Goal: Task Accomplishment & Management: Manage account settings

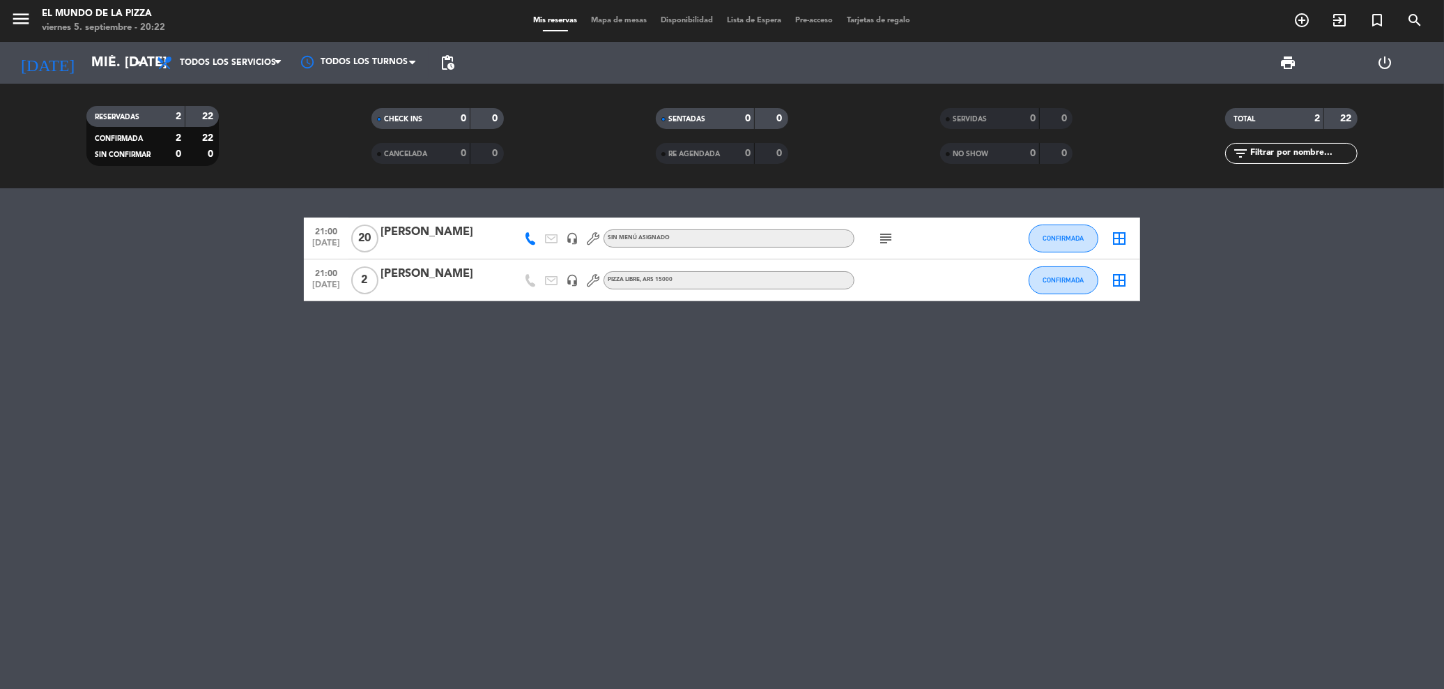
click at [89, 66] on input "mié. [DATE]" at bounding box center [169, 63] width 170 height 30
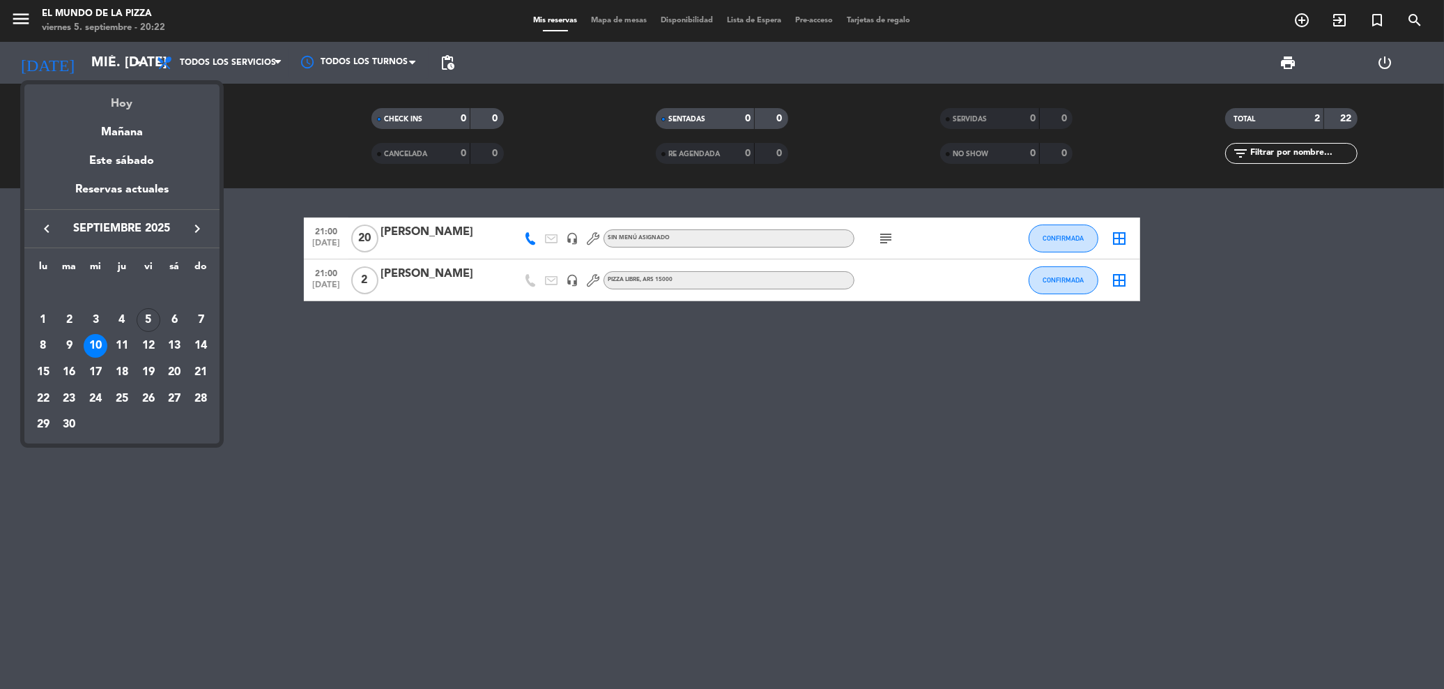
click at [144, 109] on div "Hoy" at bounding box center [121, 98] width 195 height 29
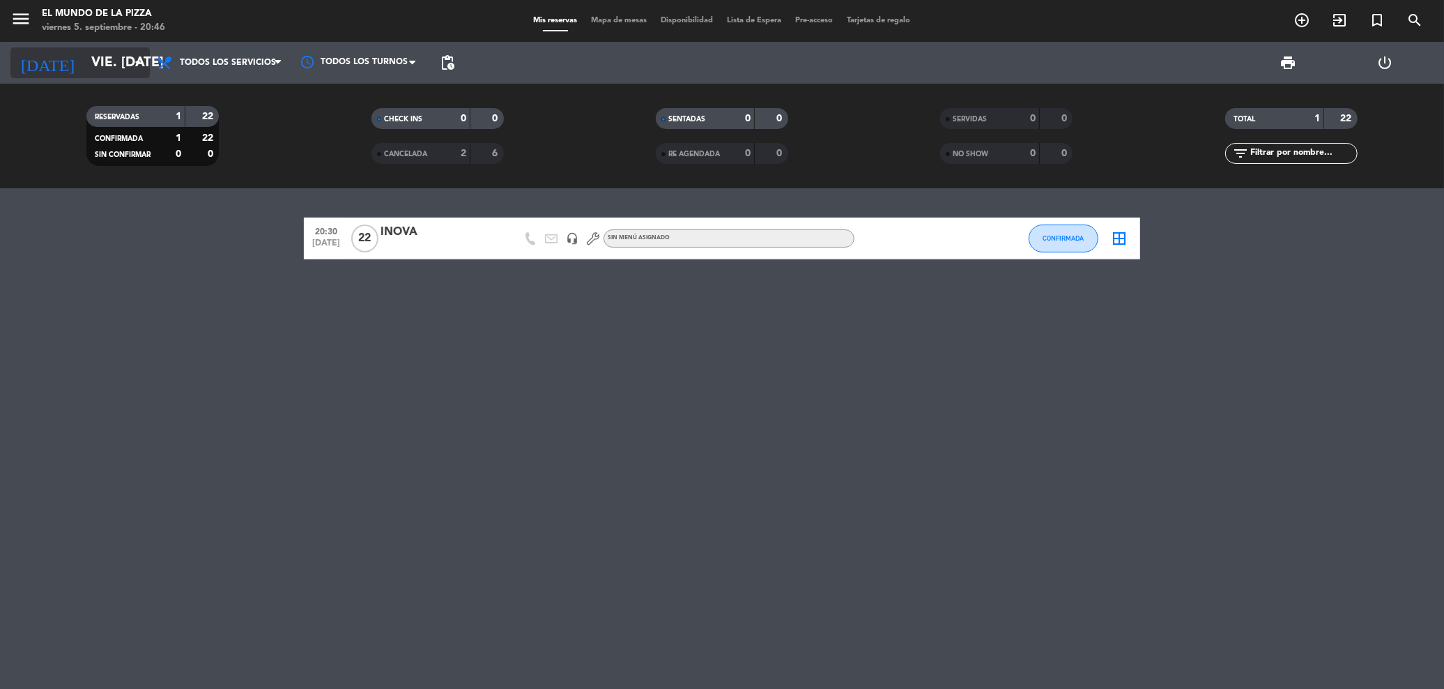
click at [94, 59] on input "vie. [DATE]" at bounding box center [169, 63] width 170 height 30
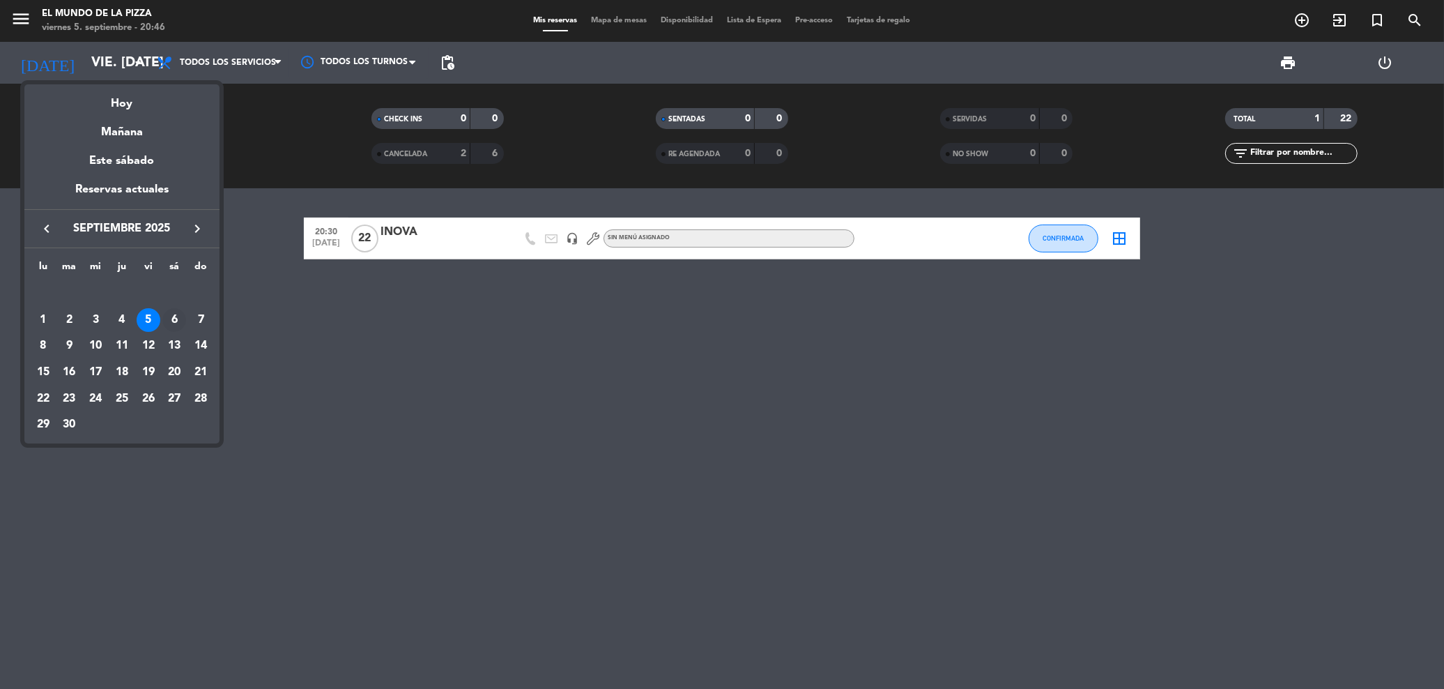
click at [178, 319] on div "6" at bounding box center [174, 320] width 24 height 24
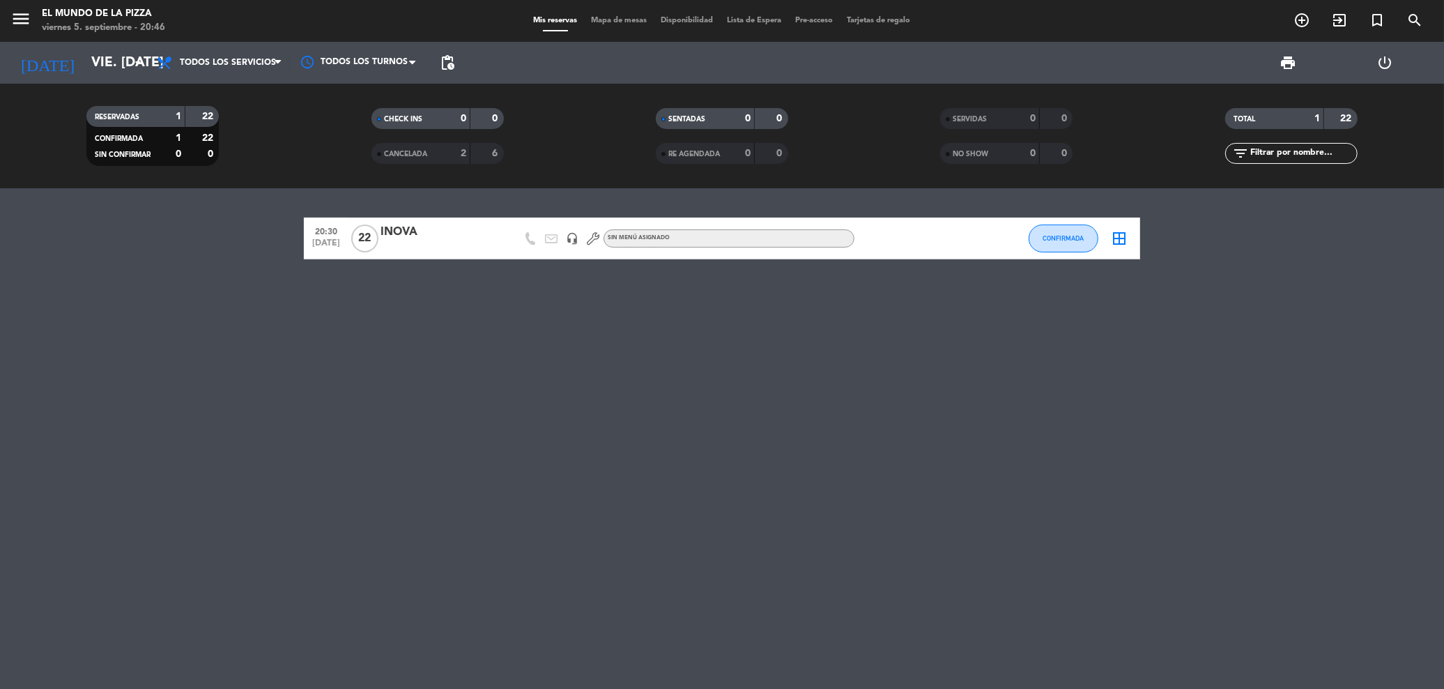
type input "sáb. [DATE]"
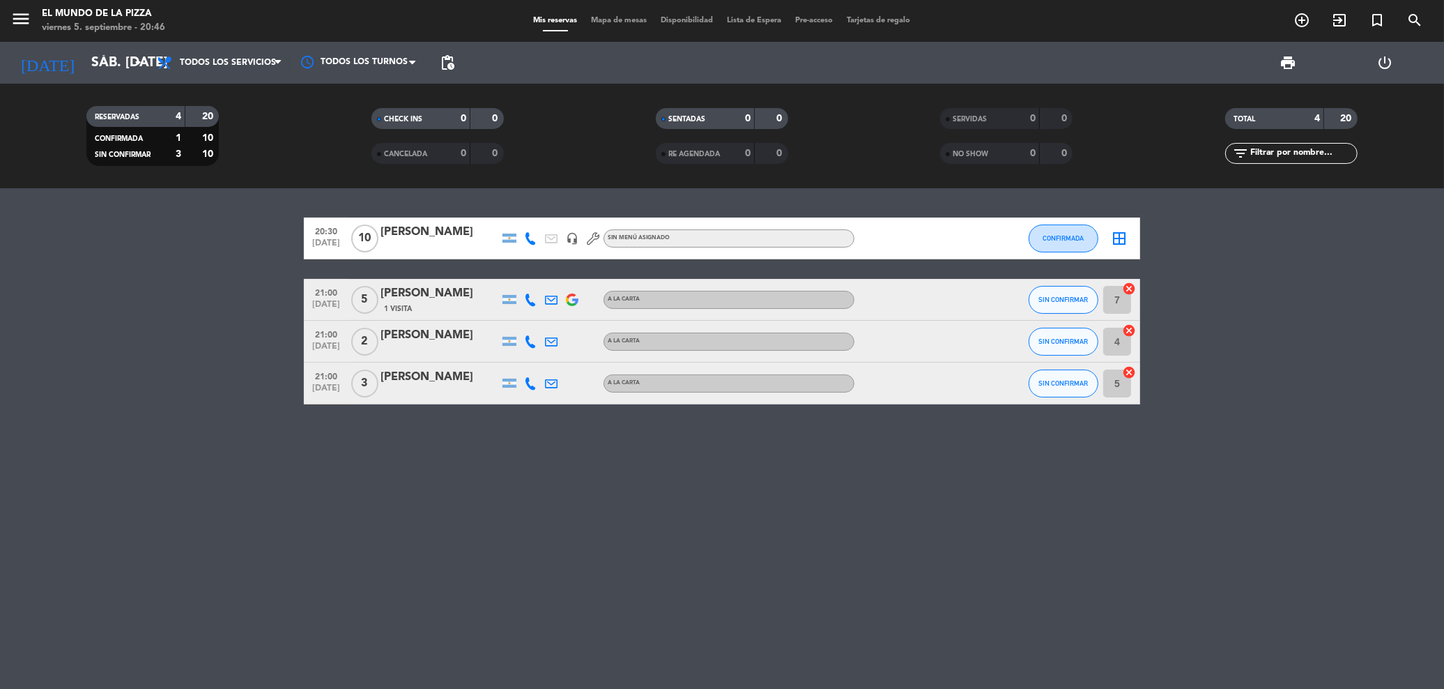
click at [410, 236] on div "[PERSON_NAME]" at bounding box center [440, 232] width 118 height 18
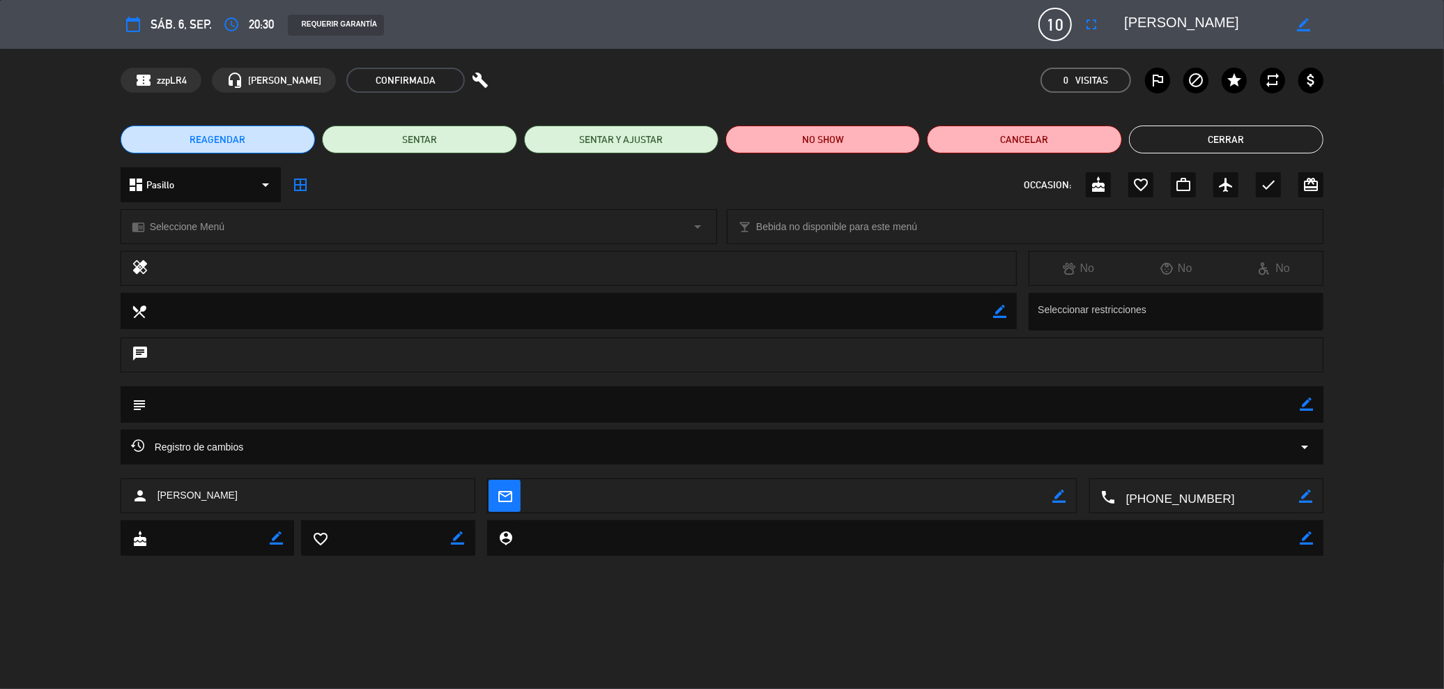
click at [1306, 24] on icon "border_color" at bounding box center [1303, 24] width 13 height 13
click at [1097, 33] on button "fullscreen" at bounding box center [1091, 24] width 25 height 25
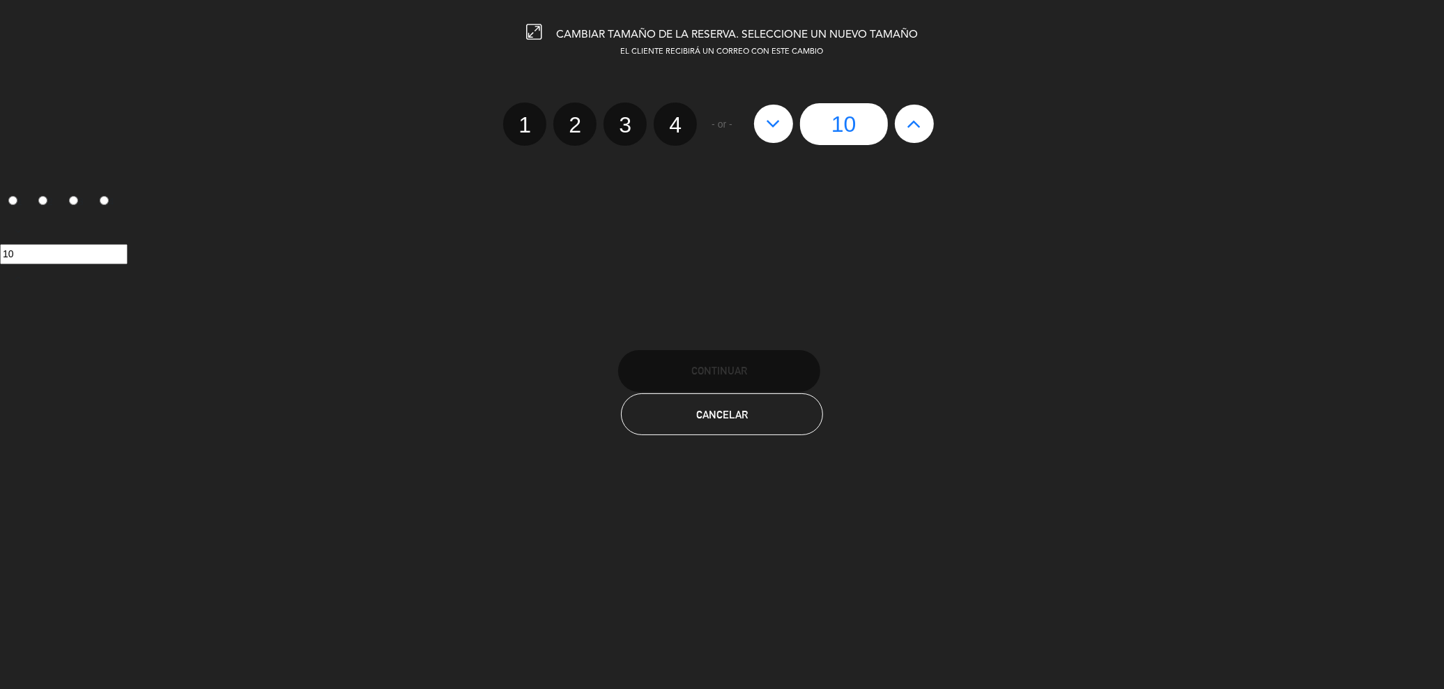
click at [910, 125] on icon at bounding box center [914, 123] width 15 height 22
type input "11"
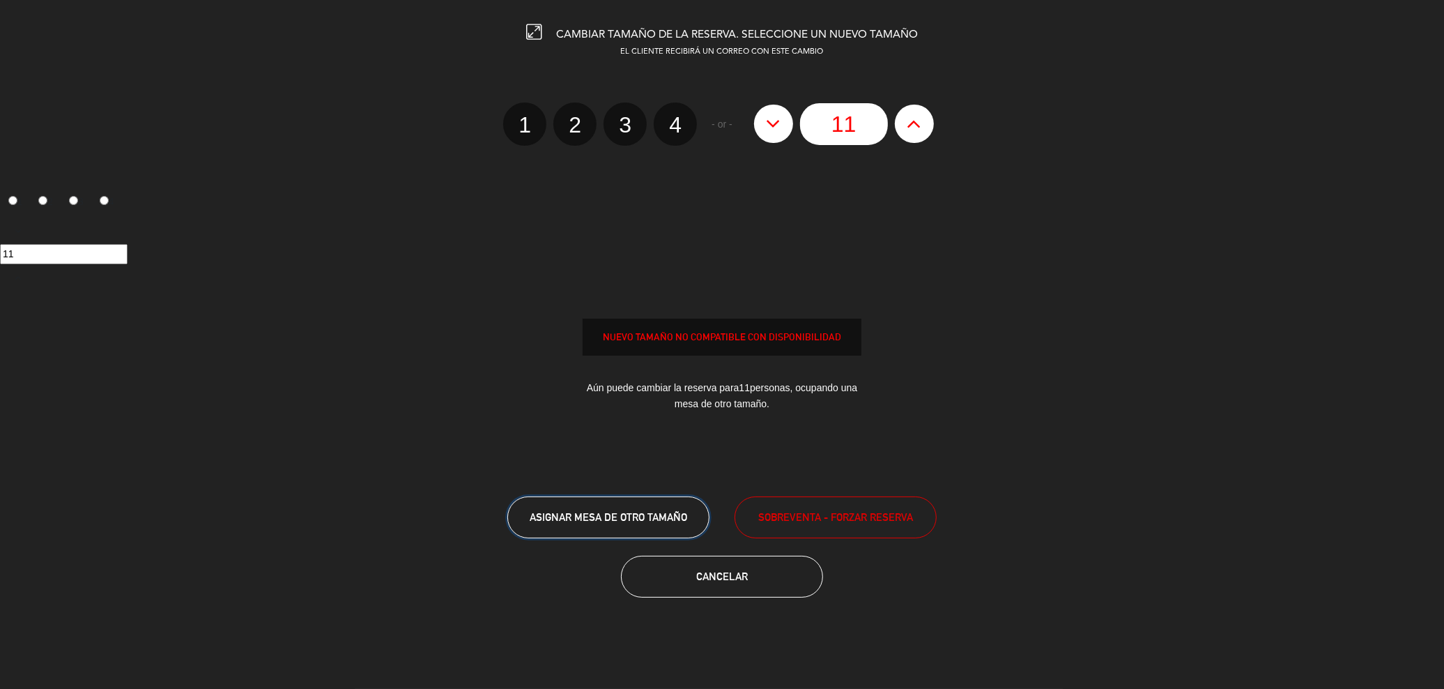
click at [629, 526] on button "ASIGNAR MESA DE OTRO TAMAÑO" at bounding box center [608, 517] width 202 height 42
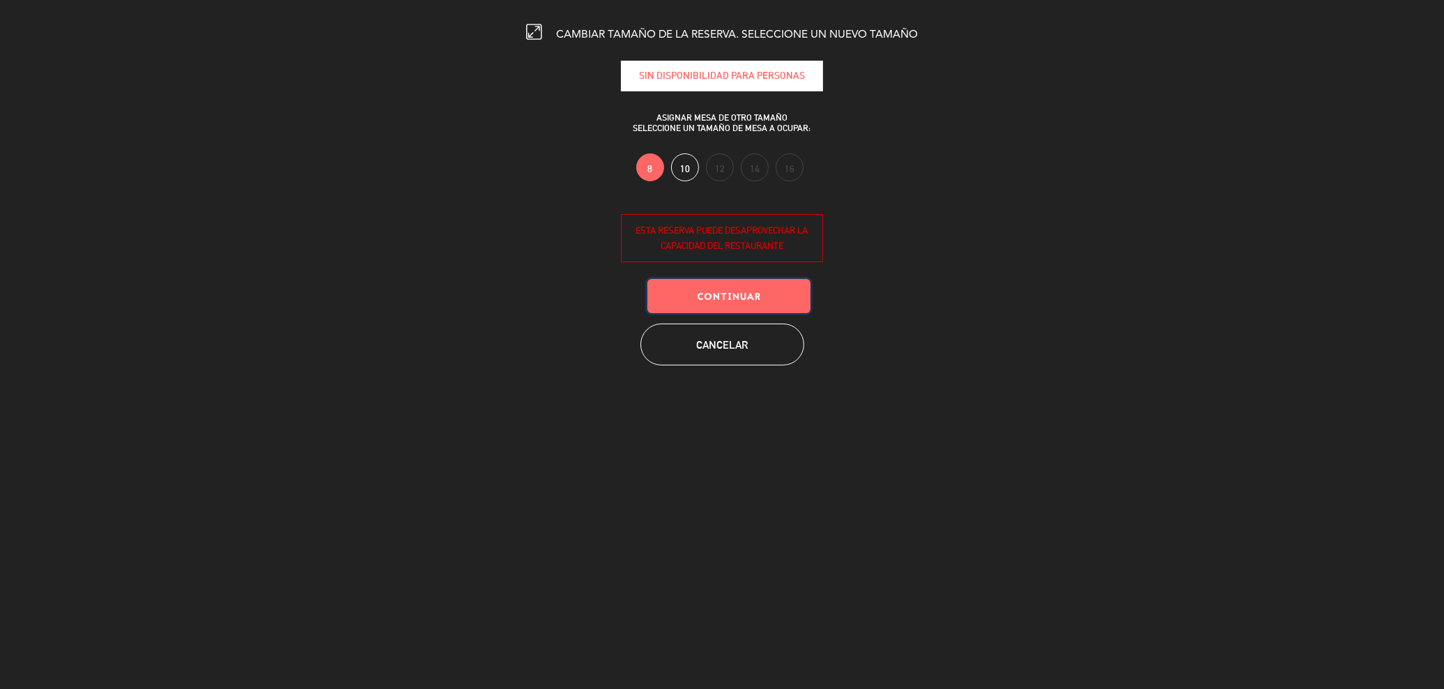
click at [707, 305] on button "Continuar" at bounding box center [729, 296] width 163 height 34
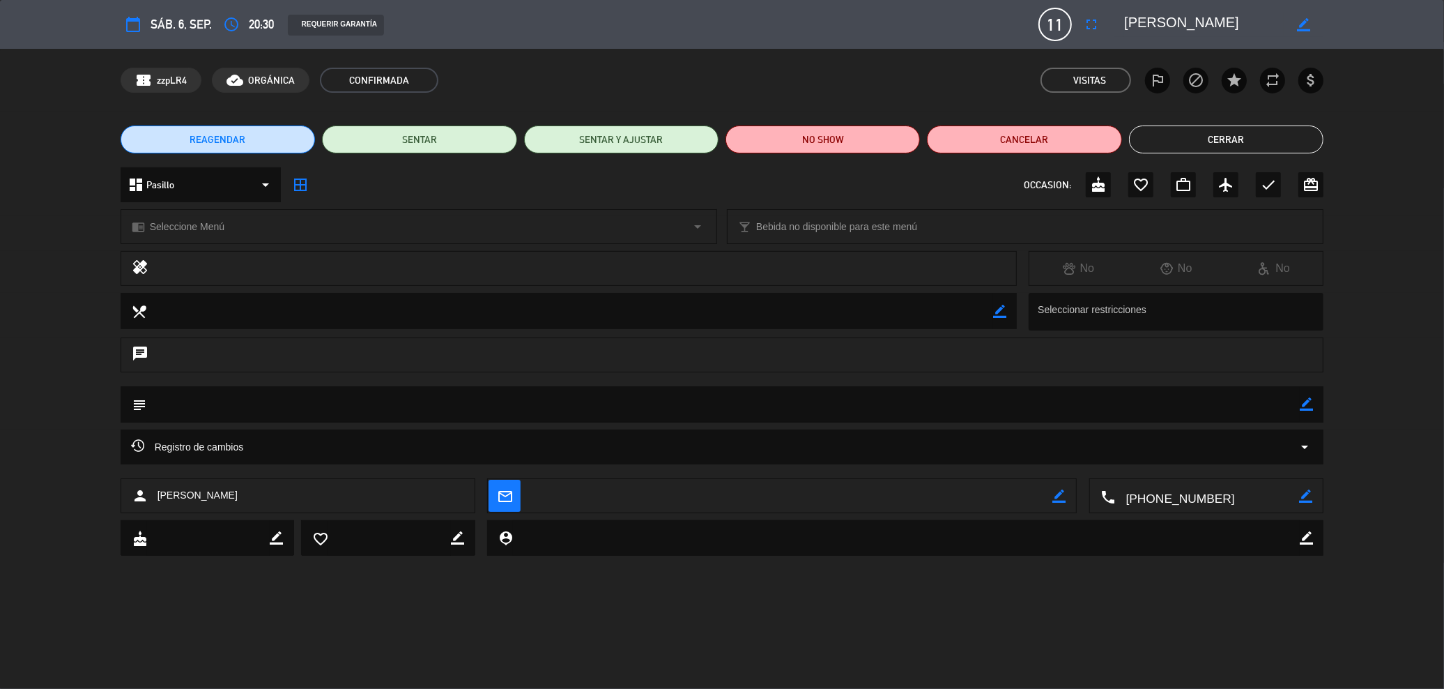
click at [1236, 142] on button "Cerrar" at bounding box center [1226, 139] width 194 height 28
